Goal: Find specific page/section

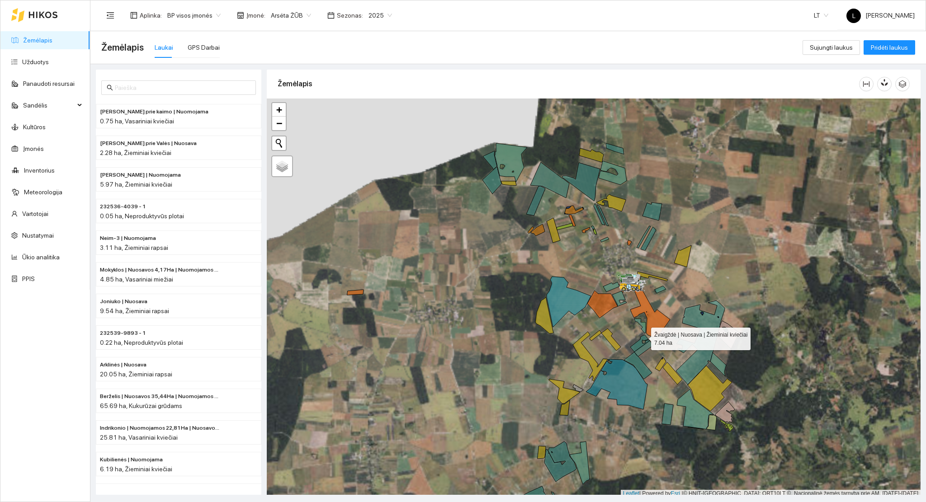
scroll to position [2, 0]
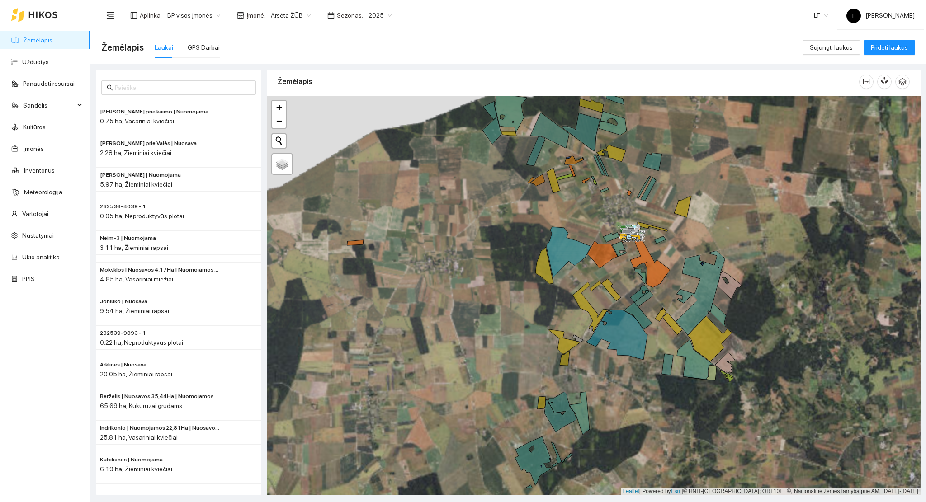
drag, startPoint x: 643, startPoint y: 289, endPoint x: 643, endPoint y: 269, distance: 20.3
click at [643, 285] on icon at bounding box center [639, 293] width 19 height 17
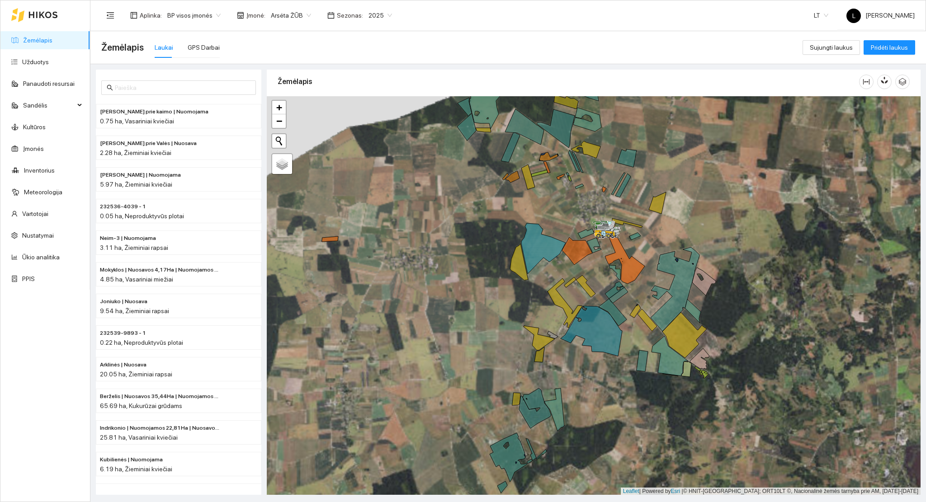
drag, startPoint x: 641, startPoint y: 260, endPoint x: 591, endPoint y: 314, distance: 73.6
click at [592, 314] on div at bounding box center [594, 295] width 654 height 399
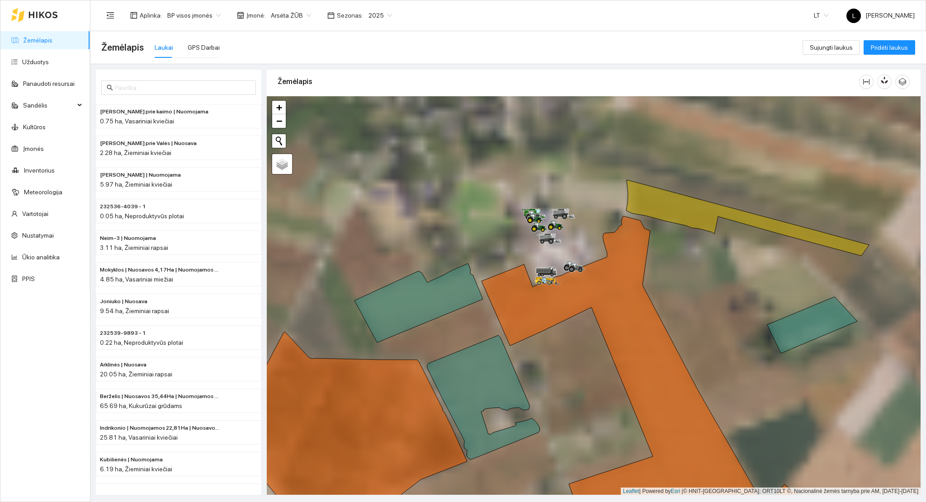
drag, startPoint x: 605, startPoint y: 231, endPoint x: 598, endPoint y: 257, distance: 26.8
click at [599, 256] on div at bounding box center [594, 295] width 654 height 399
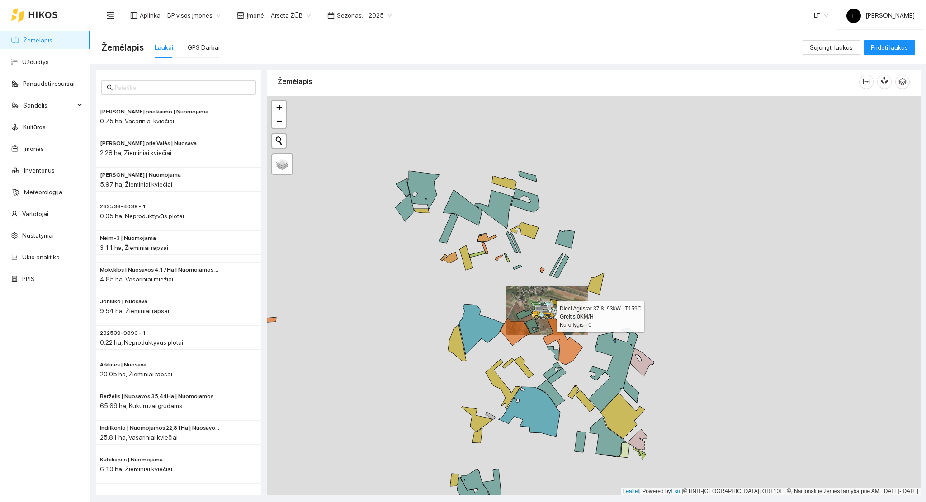
drag, startPoint x: 540, startPoint y: 331, endPoint x: 519, endPoint y: 261, distance: 72.8
click at [537, 309] on div at bounding box center [539, 320] width 5 height 23
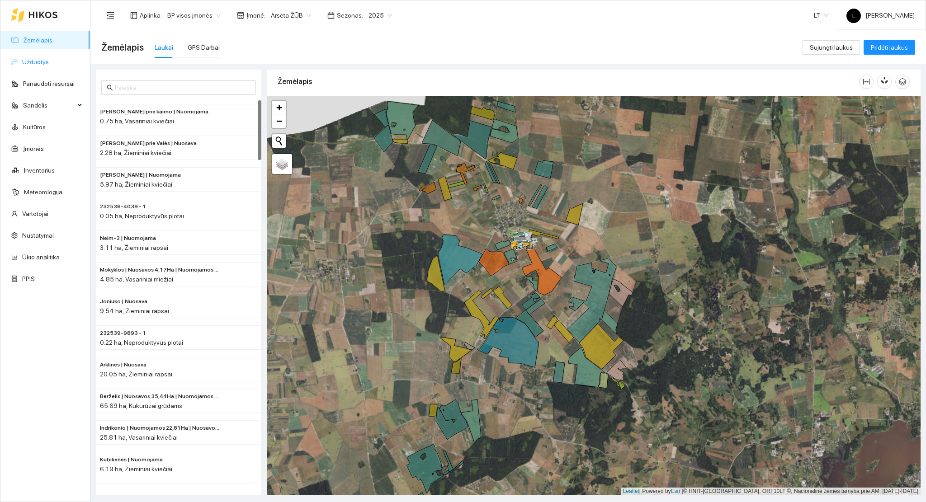
click at [39, 62] on link "Užduotys" at bounding box center [35, 61] width 27 height 7
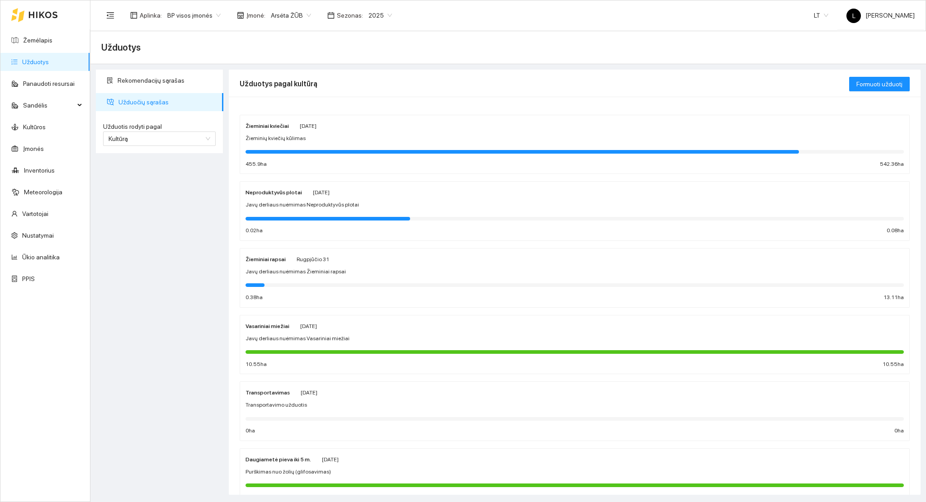
click at [327, 223] on div at bounding box center [575, 218] width 658 height 10
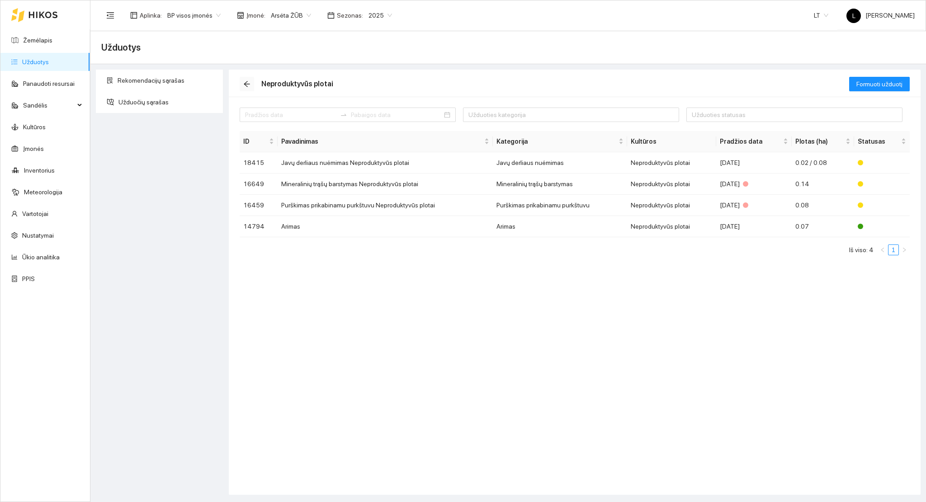
click at [245, 85] on icon "arrow-left" at bounding box center [247, 84] width 6 height 6
